Goal: Task Accomplishment & Management: Manage account settings

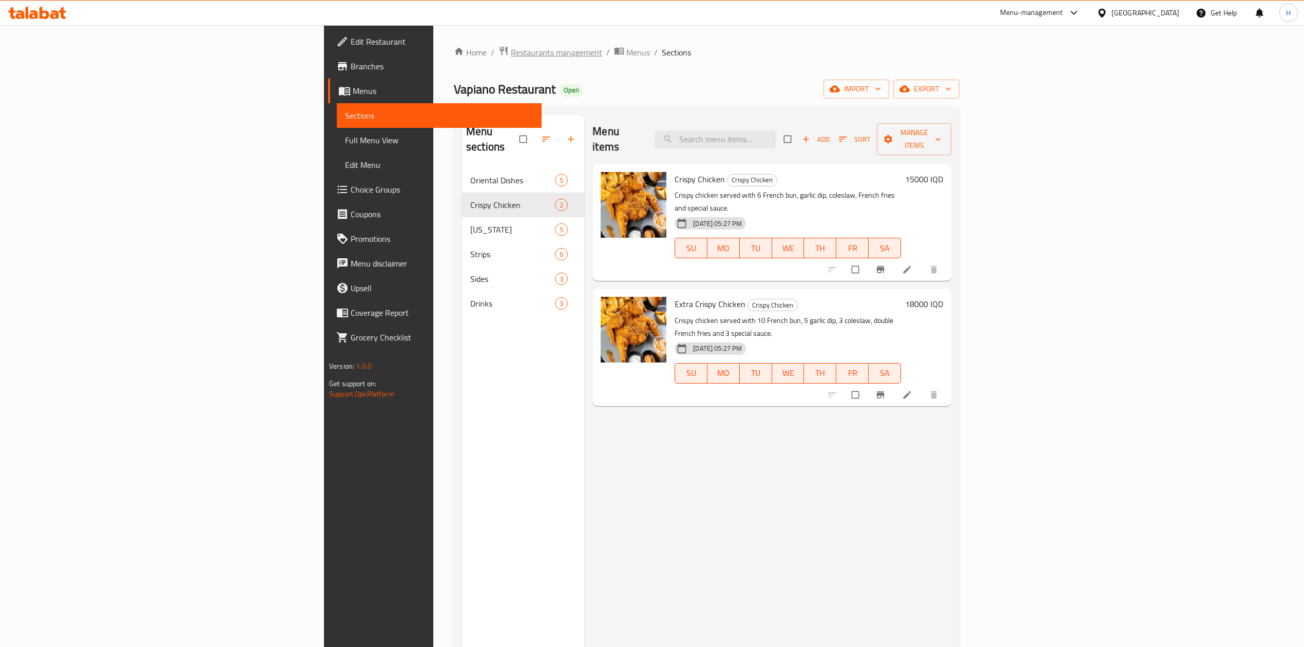
click at [511, 50] on span "Restaurants management" at bounding box center [556, 52] width 91 height 12
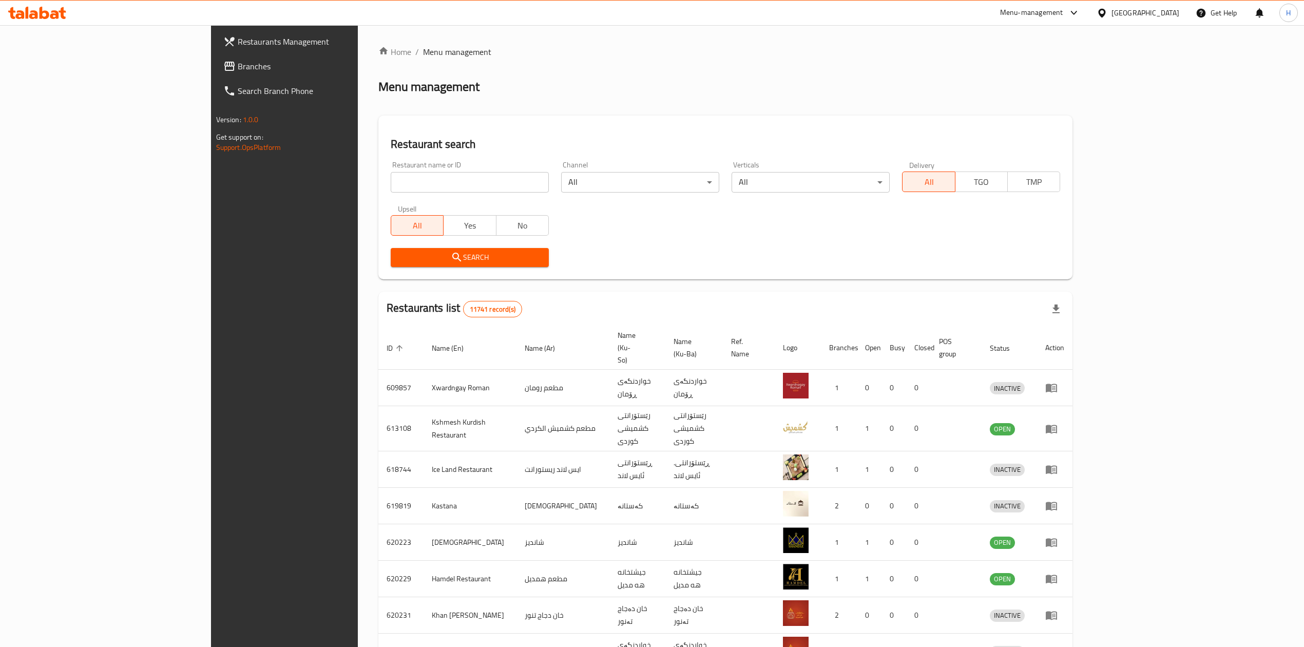
click at [385, 197] on div "Restaurant name or ID Restaurant name or ID" at bounding box center [470, 177] width 170 height 44
click at [391, 184] on input "search" at bounding box center [470, 182] width 158 height 21
paste input "704150"
type input "704150"
click button "Search" at bounding box center [470, 257] width 158 height 19
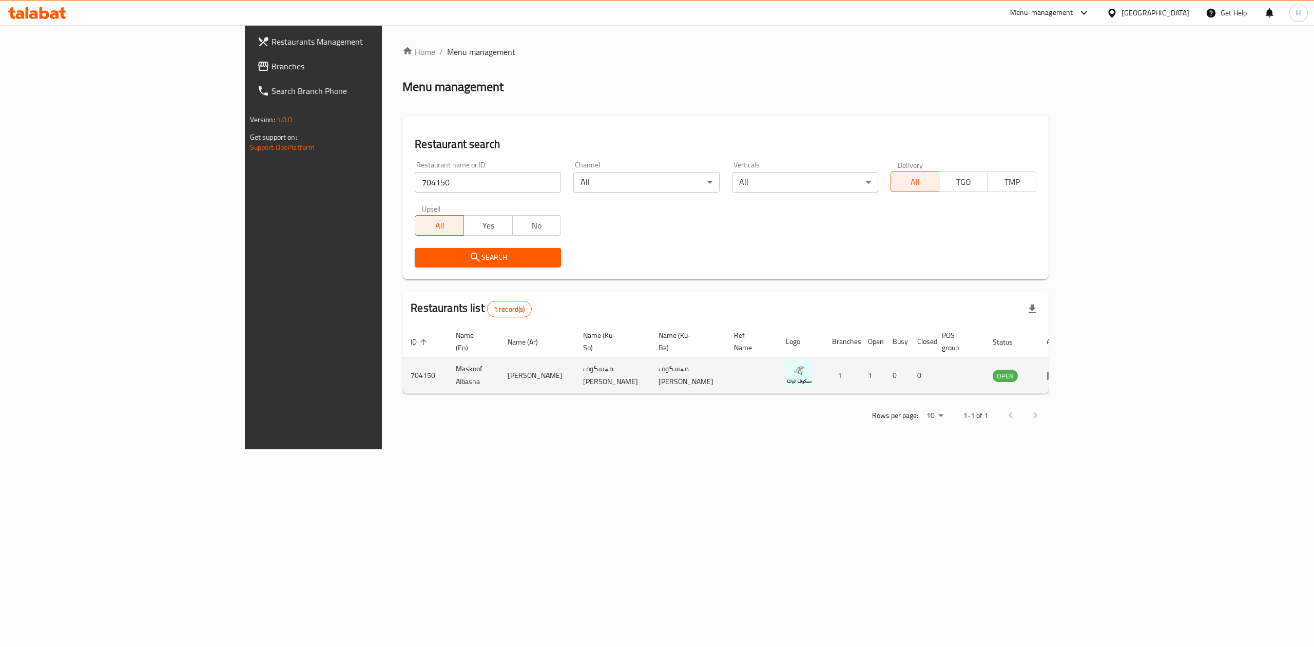
click at [1074, 357] on td "enhanced table" at bounding box center [1056, 375] width 35 height 36
click at [1059, 372] on icon "enhanced table" at bounding box center [1052, 376] width 11 height 9
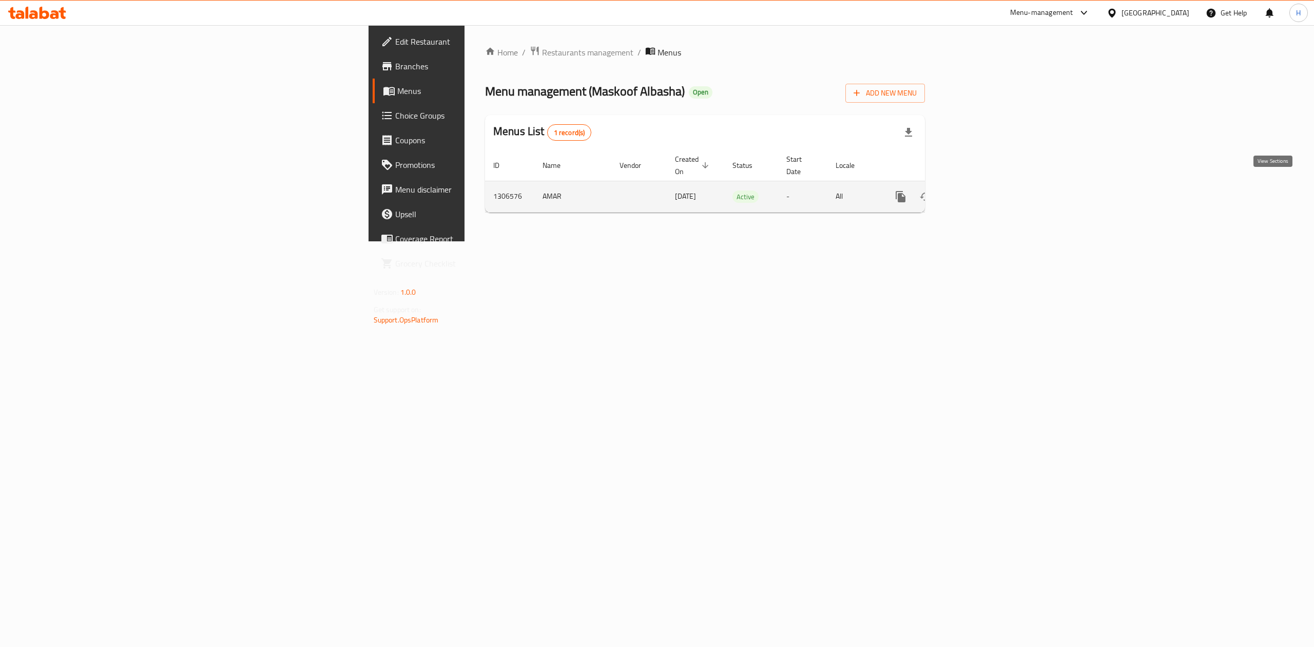
click at [981, 190] on icon "enhanced table" at bounding box center [975, 196] width 12 height 12
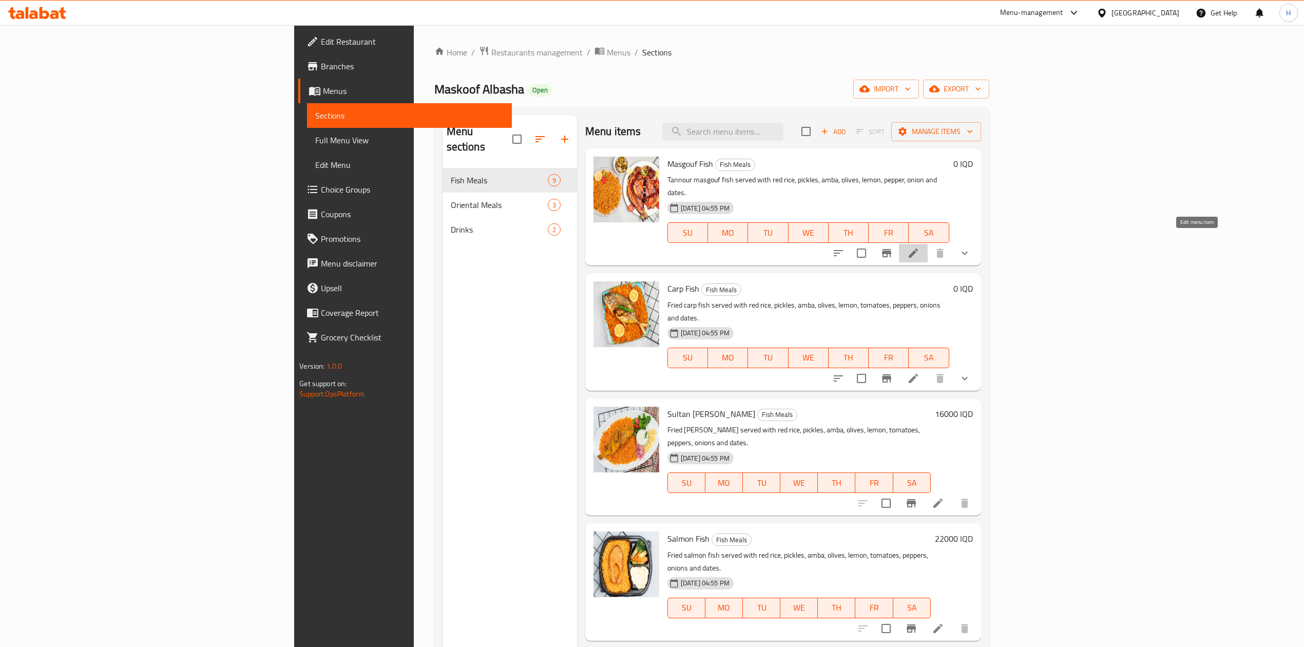
click at [920, 247] on icon at bounding box center [913, 253] width 12 height 12
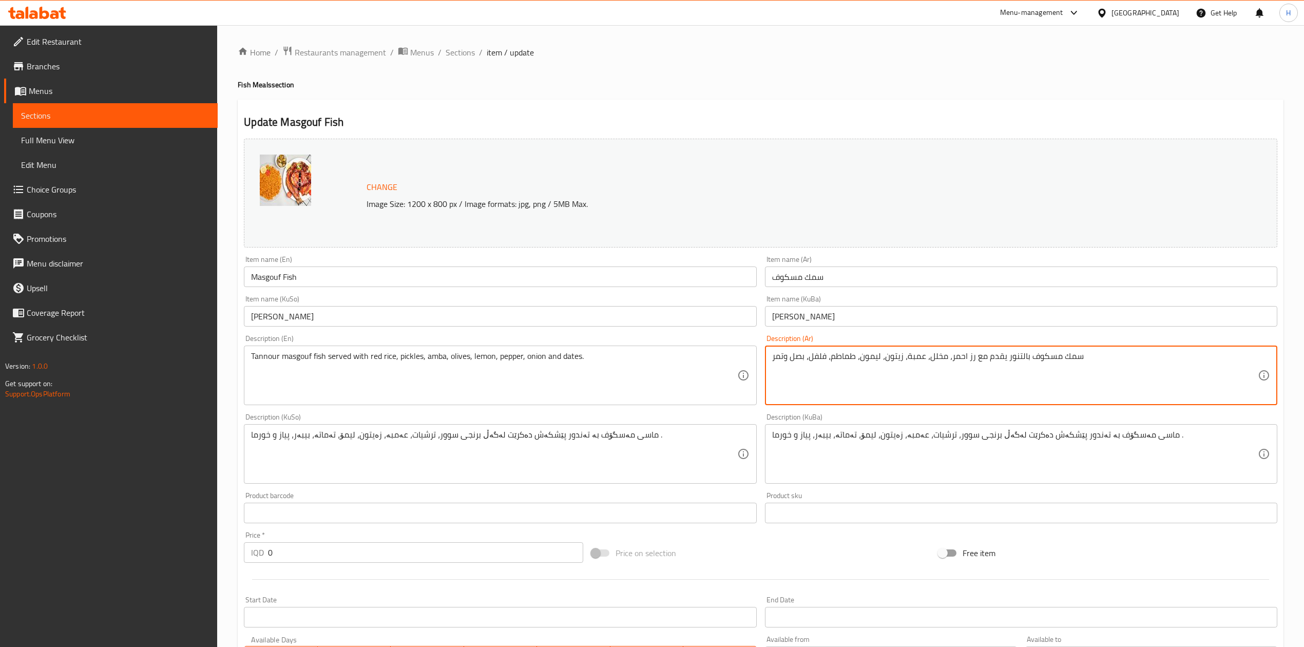
drag, startPoint x: 948, startPoint y: 353, endPoint x: 700, endPoint y: 354, distance: 247.5
click at [834, 358] on textarea "سمك مسكوف بالتنور يقدم مع رز احمر وسمك [PERSON_NAME]" at bounding box center [1015, 375] width 486 height 49
type textarea "سمك مسكوف بالتنور يقدم مع رز احمر وسمك [PERSON_NAME]"
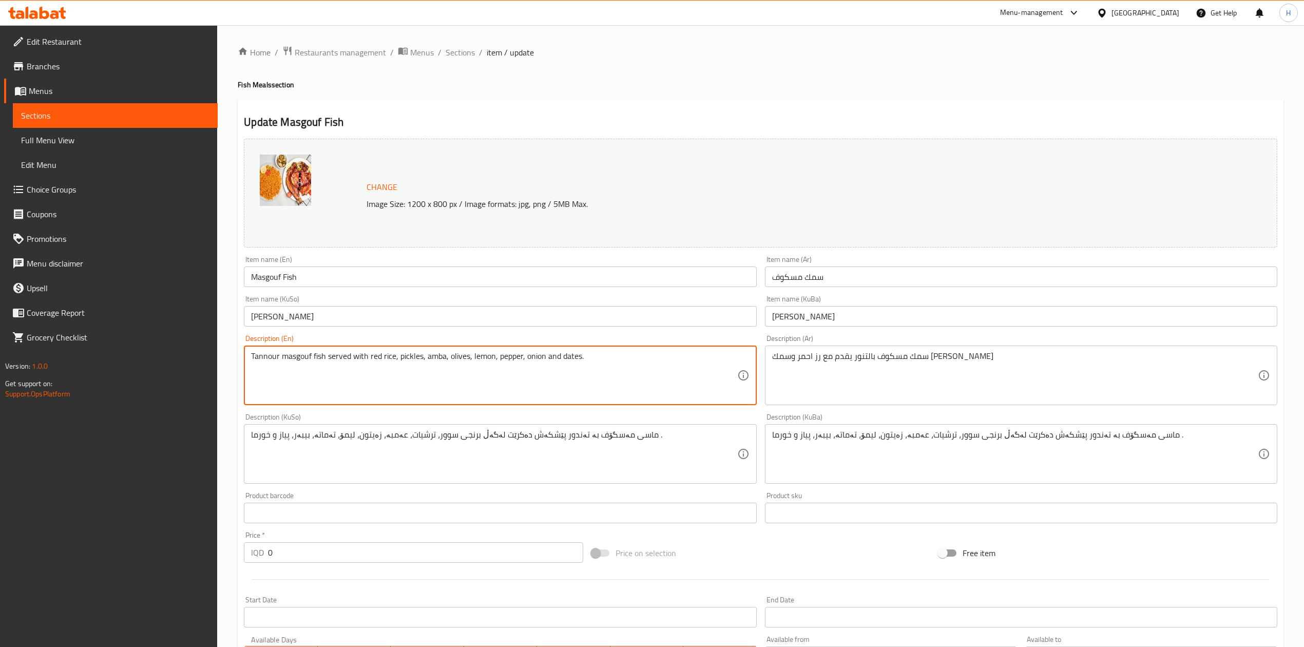
click at [390, 371] on textarea "Tannour masgouf fish served with red rice, pickles, amba, olives, lemon, pepper…" at bounding box center [494, 375] width 486 height 49
paste textarea "سمك مسكوف بالتنور يقدم مع رز احمر و[PERSON_NAME]"
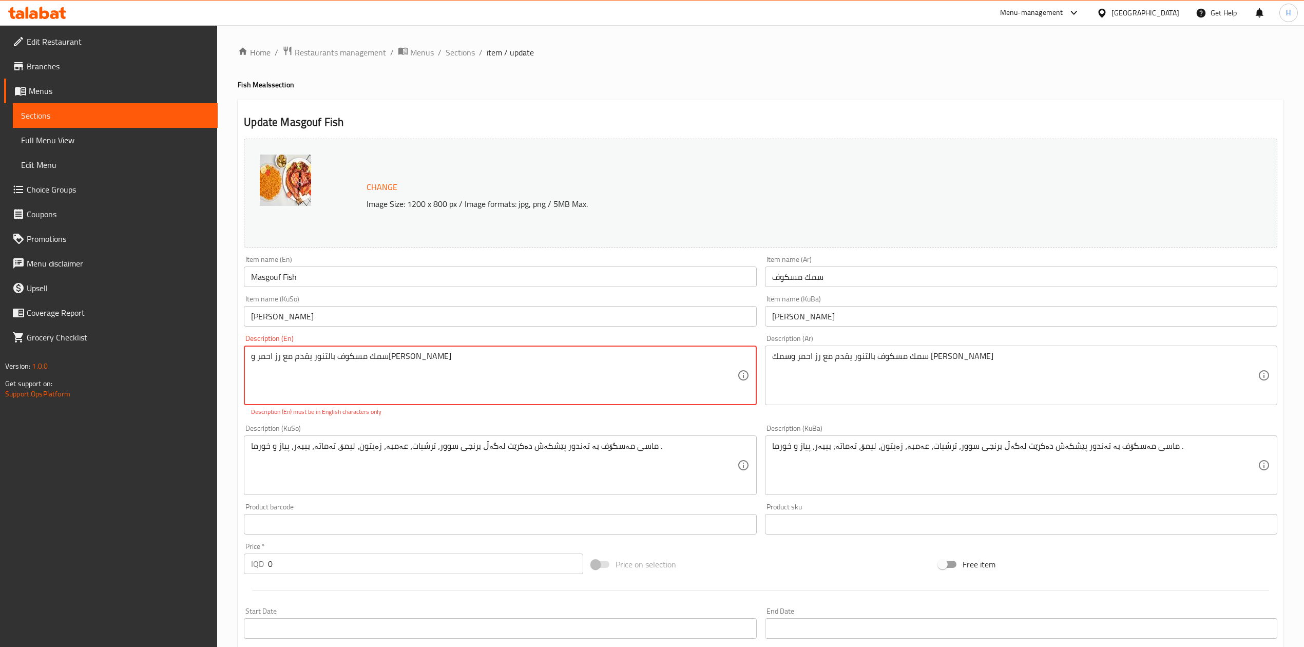
click at [327, 352] on textarea "سمك مسكوف بالتنور يقدم مع رز احمر و[PERSON_NAME]" at bounding box center [494, 375] width 486 height 49
paste textarea "Baked fish served with red rice and Sultan [PERSON_NAME]."
type textarea "Baked fish served with red rice and Sultan [PERSON_NAME]."
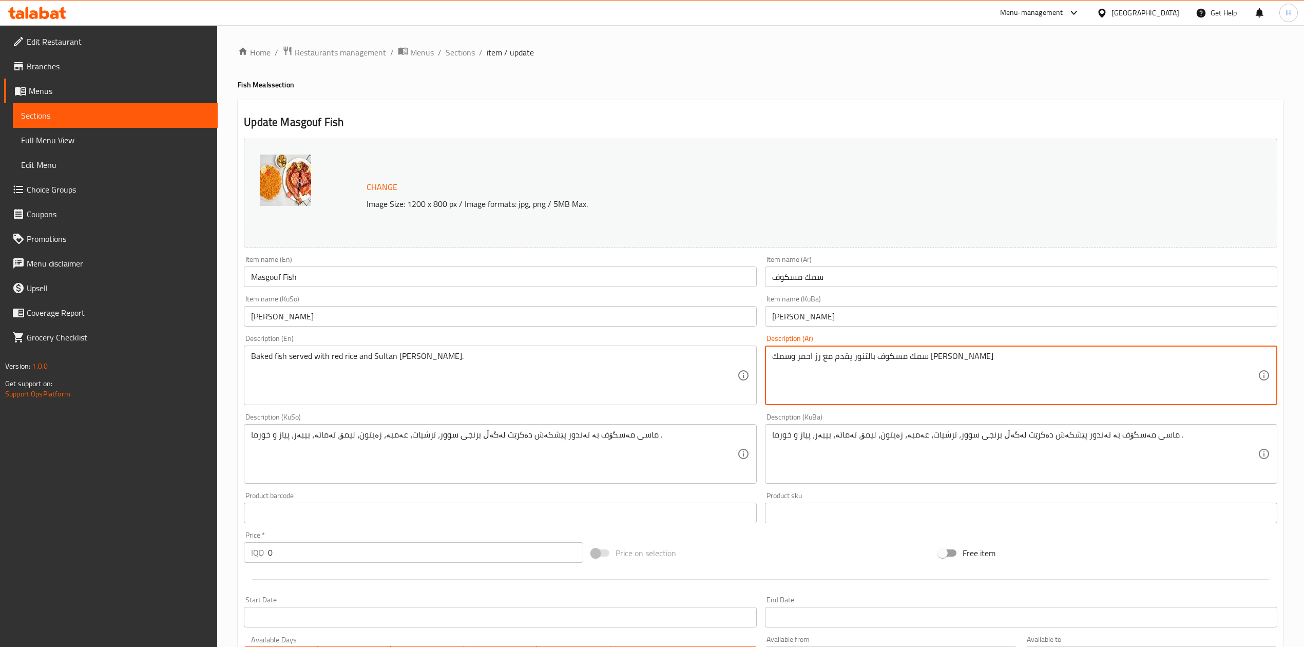
click at [775, 355] on textarea "سمك مسكوف بالتنور يقدم مع رز احمر وسمك [PERSON_NAME]" at bounding box center [1015, 375] width 486 height 49
click at [776, 354] on textarea "سمك مسكوف بالتنور يقدم مع رز احمر وسمك [PERSON_NAME]" at bounding box center [1015, 375] width 486 height 49
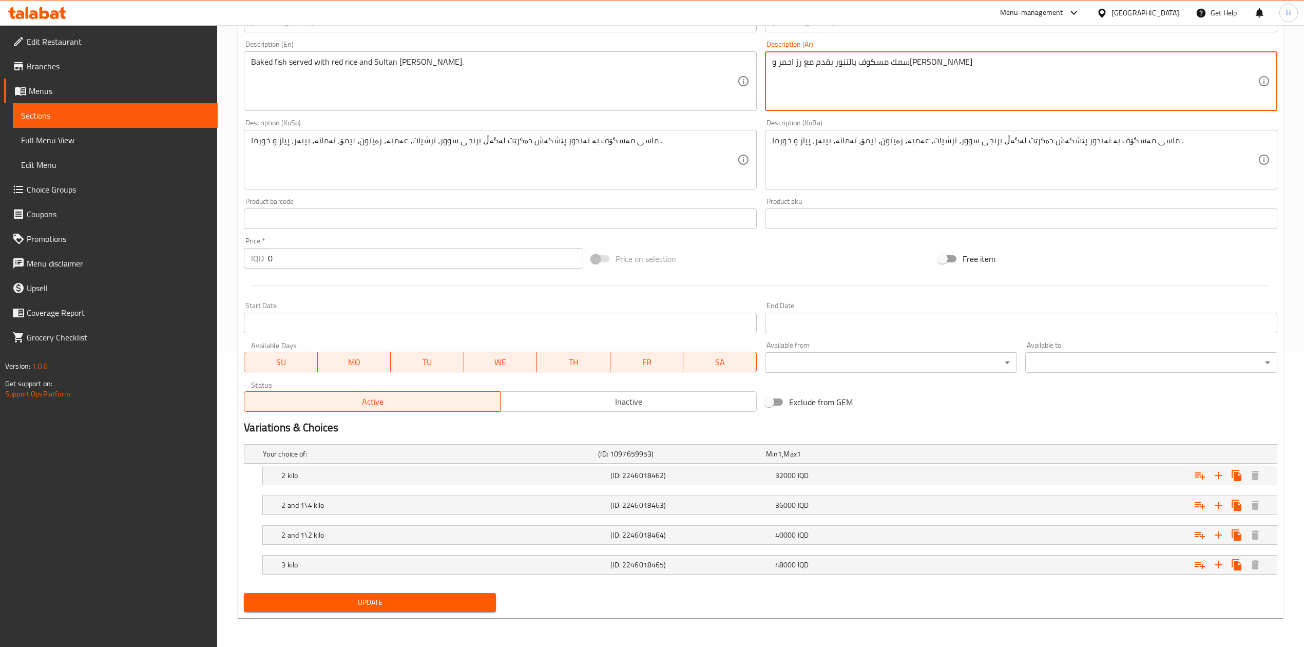
type textarea "سمك مسكوف بالتنور يقدم مع رز احمر و[PERSON_NAME]"
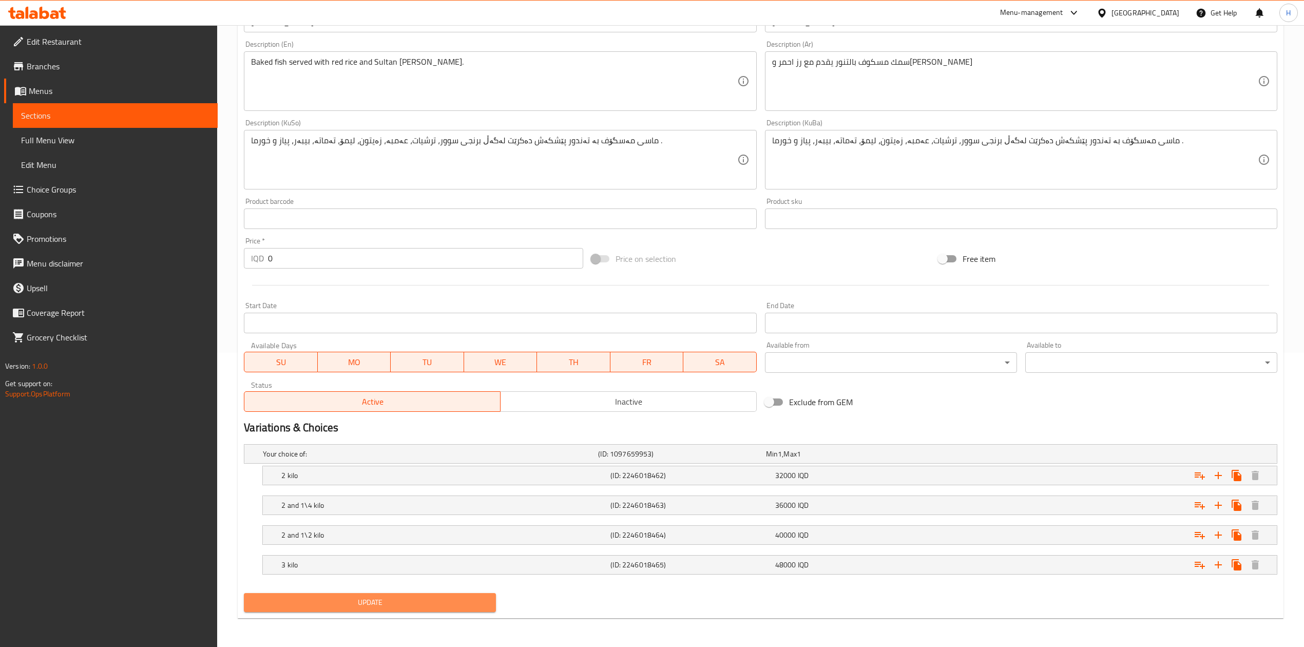
click at [382, 606] on span "Update" at bounding box center [370, 602] width 236 height 13
